Goal: Task Accomplishment & Management: Complete application form

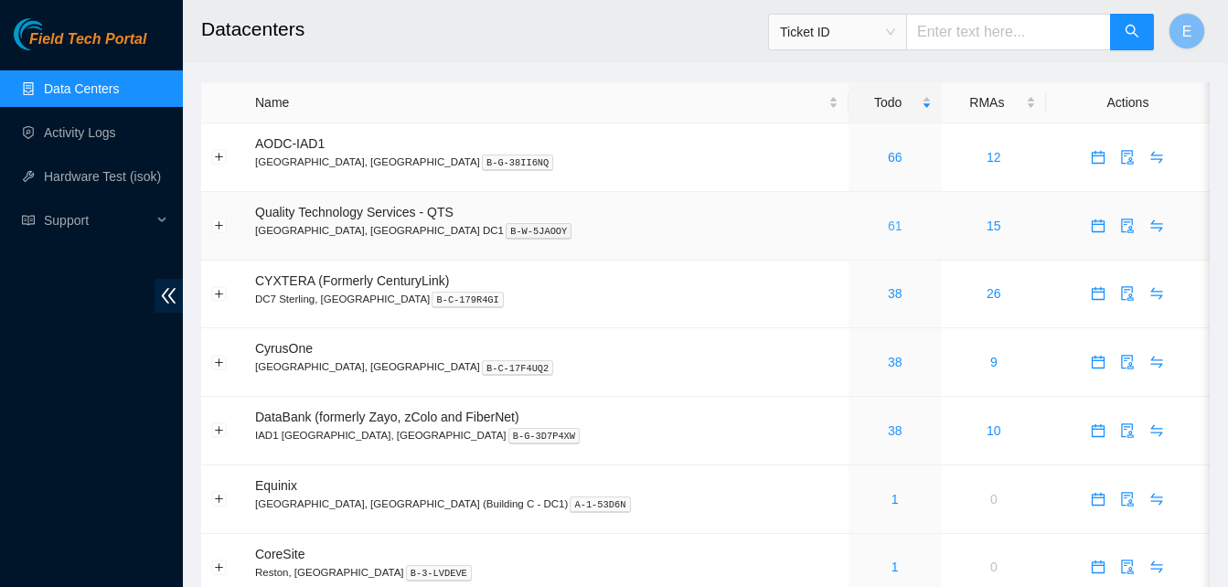
click at [888, 221] on link "61" at bounding box center [895, 226] width 15 height 15
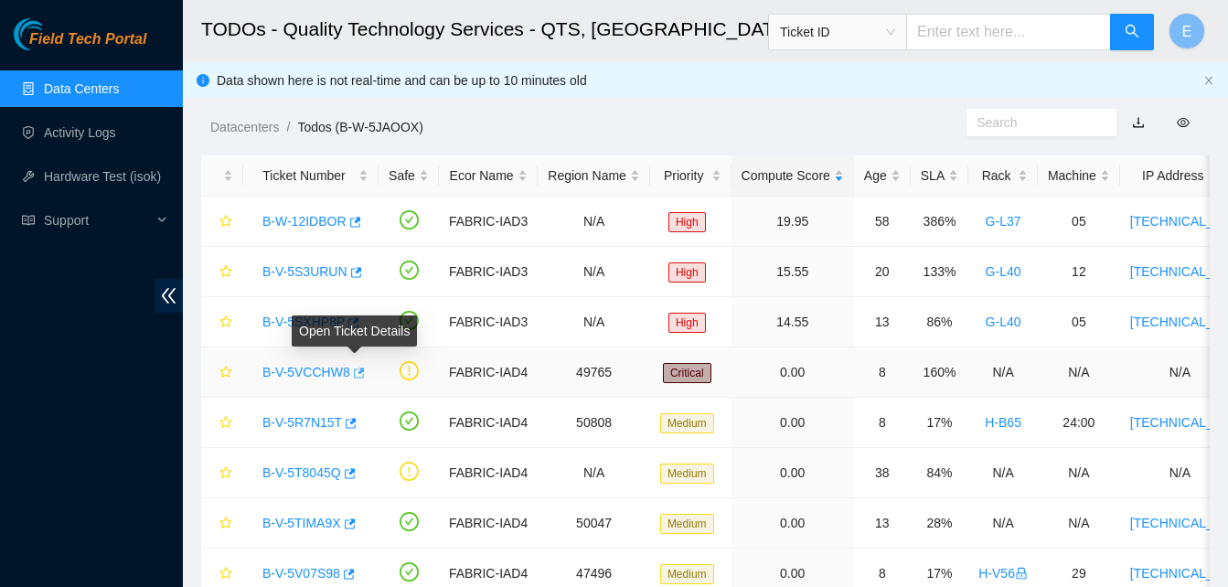
click at [359, 371] on icon "button" at bounding box center [359, 373] width 11 height 10
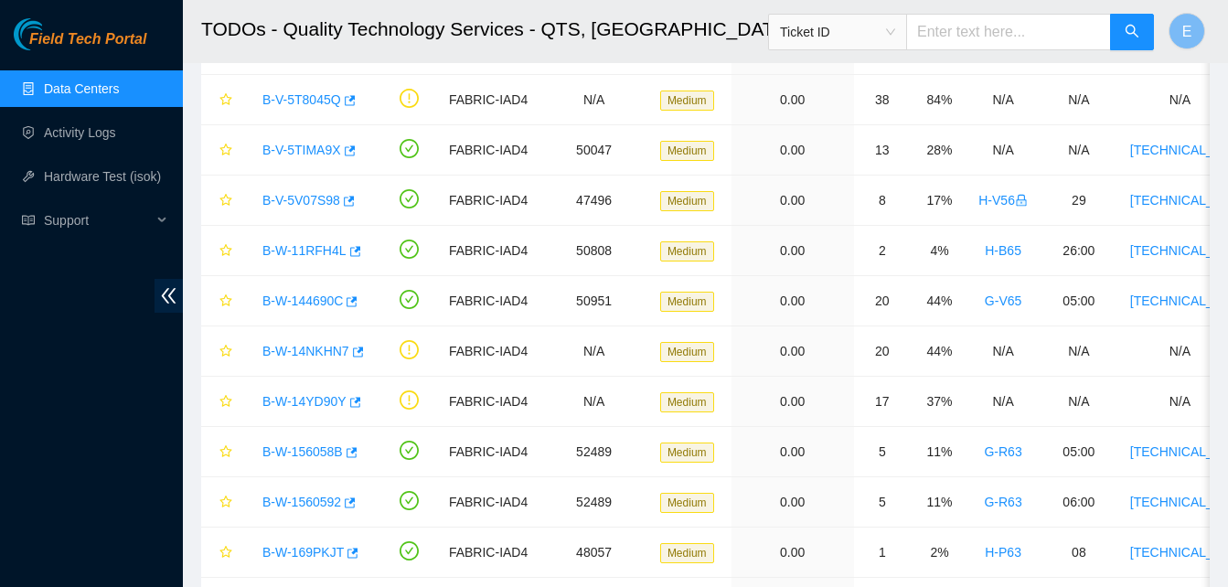
scroll to position [374, 0]
click at [355, 451] on button "button" at bounding box center [350, 451] width 15 height 29
click at [352, 497] on icon "button" at bounding box center [348, 502] width 13 height 13
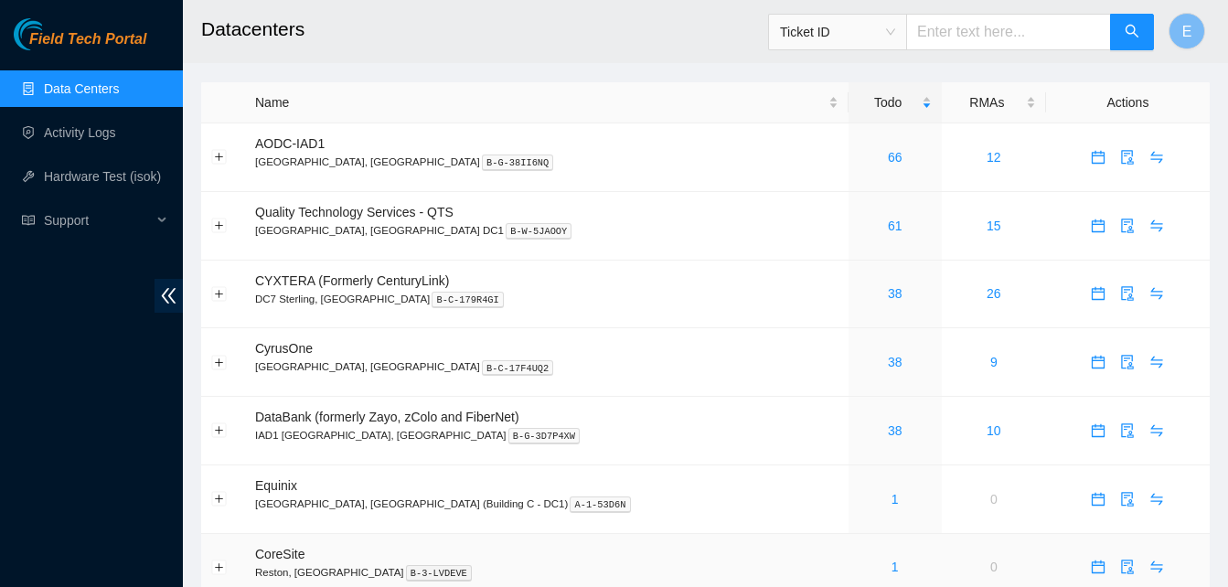
click at [983, 586] on html "Field Tech Portal Data Centers Activity Logs Hardware Test (isok) Support Datac…" at bounding box center [614, 293] width 1228 height 587
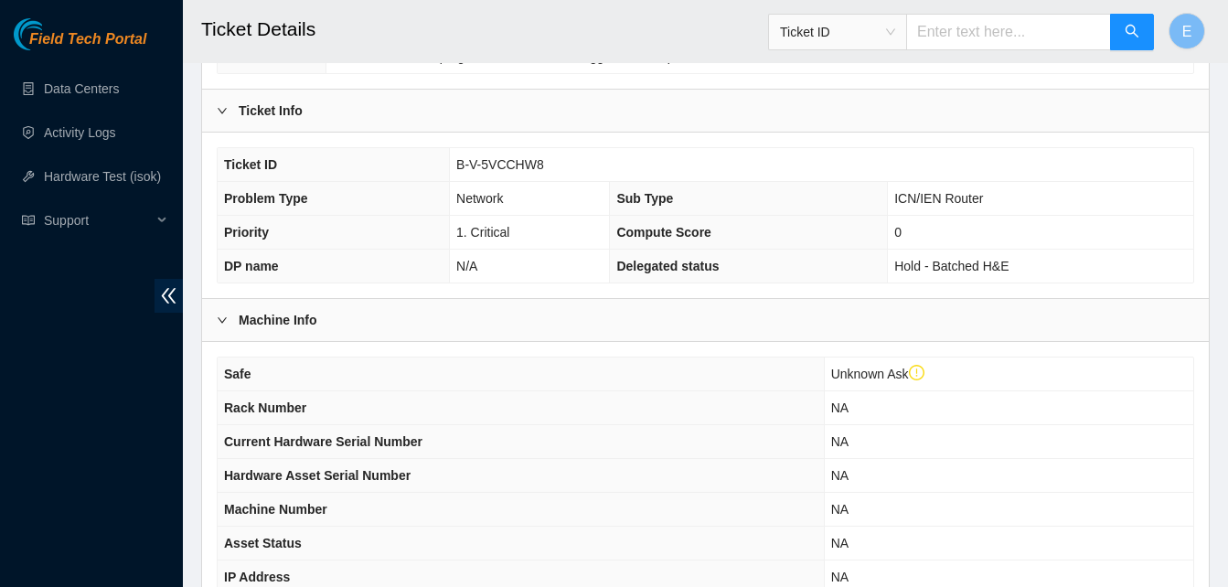
scroll to position [689, 0]
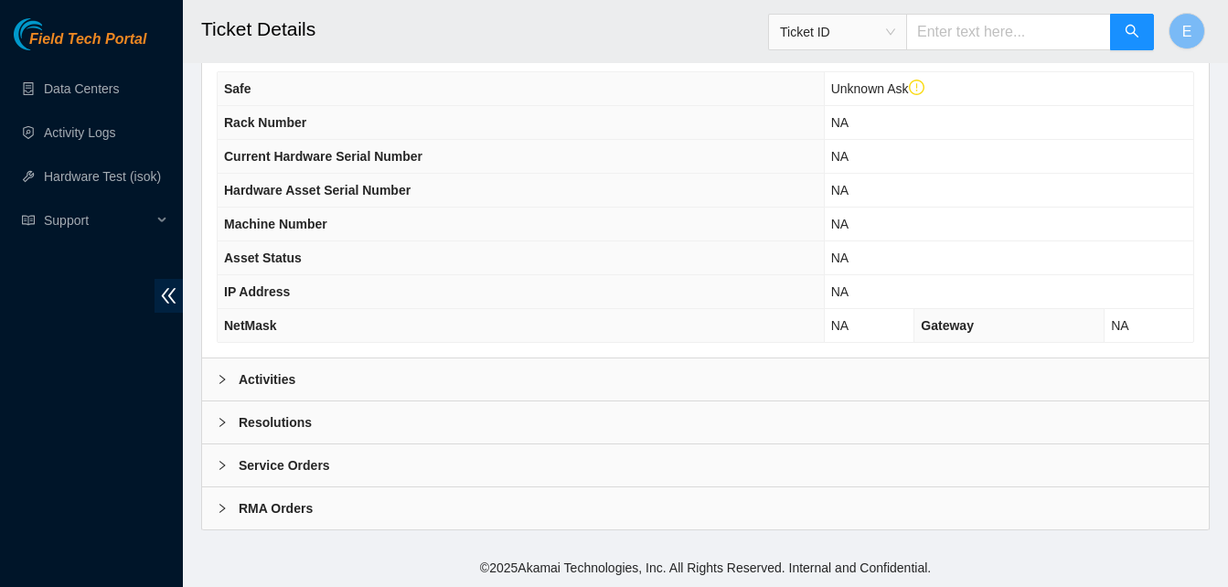
click at [290, 381] on b "Activities" at bounding box center [267, 380] width 57 height 20
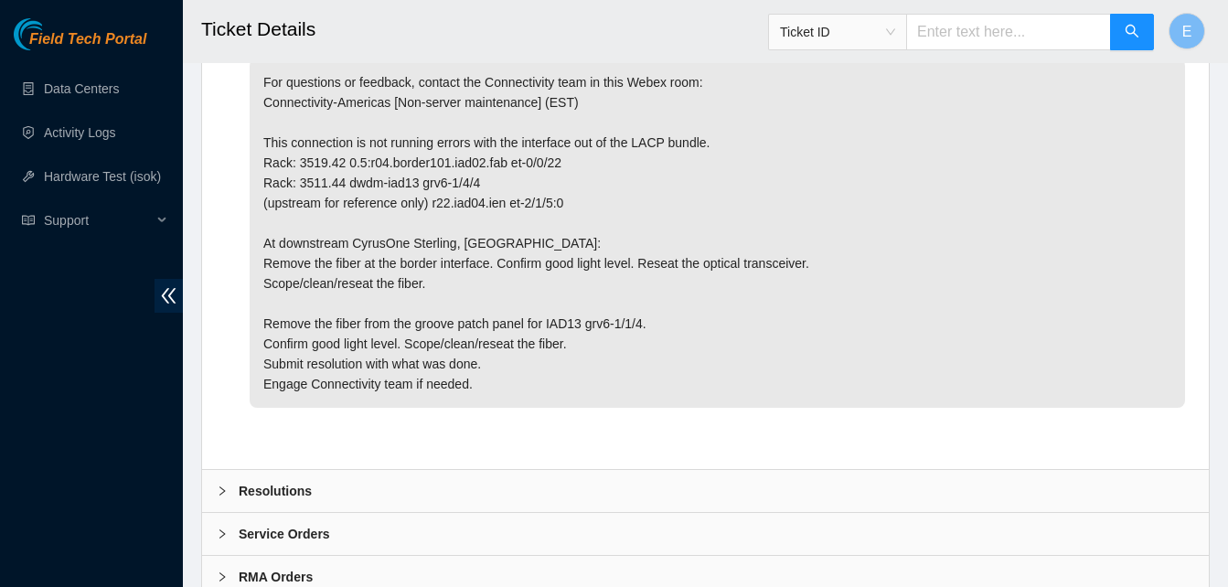
scroll to position [1083, 0]
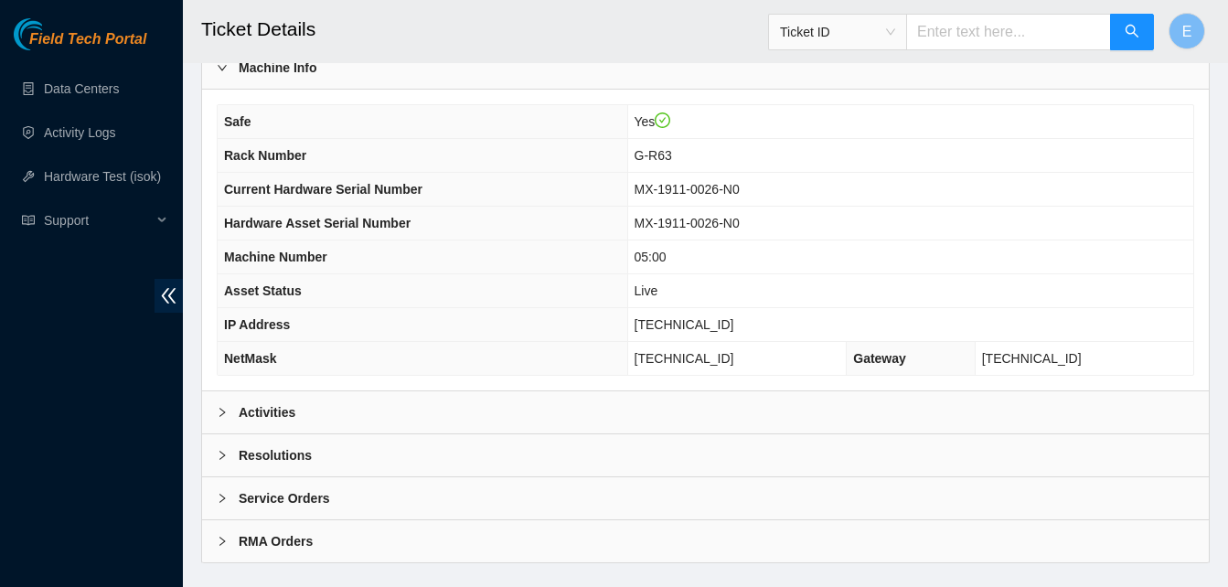
scroll to position [622, 0]
click at [272, 413] on b "Activities" at bounding box center [267, 412] width 57 height 20
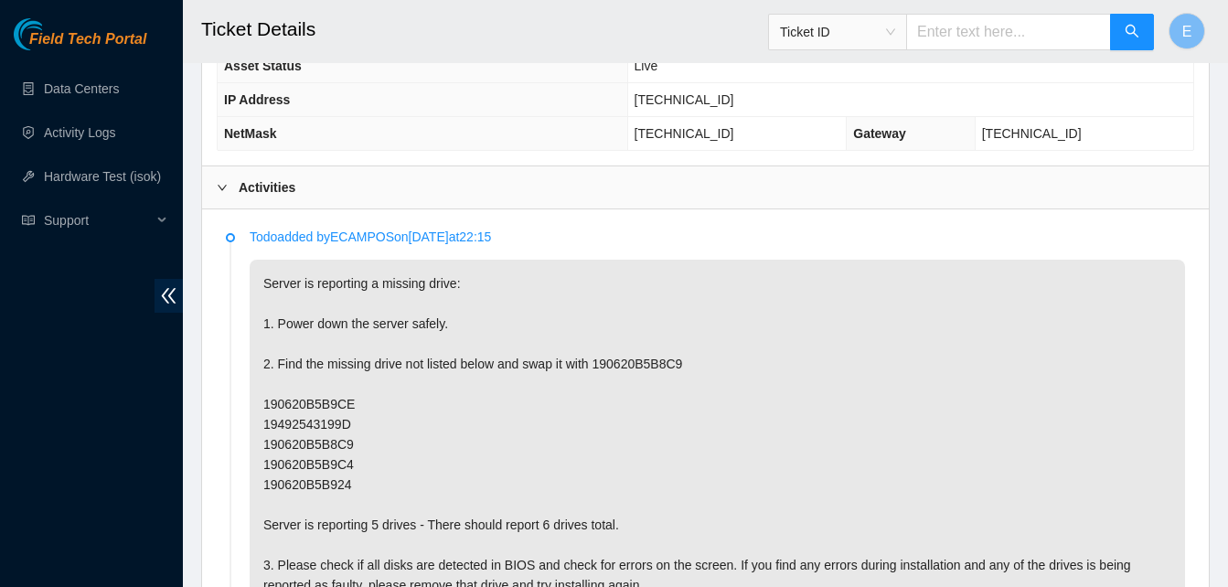
scroll to position [847, 0]
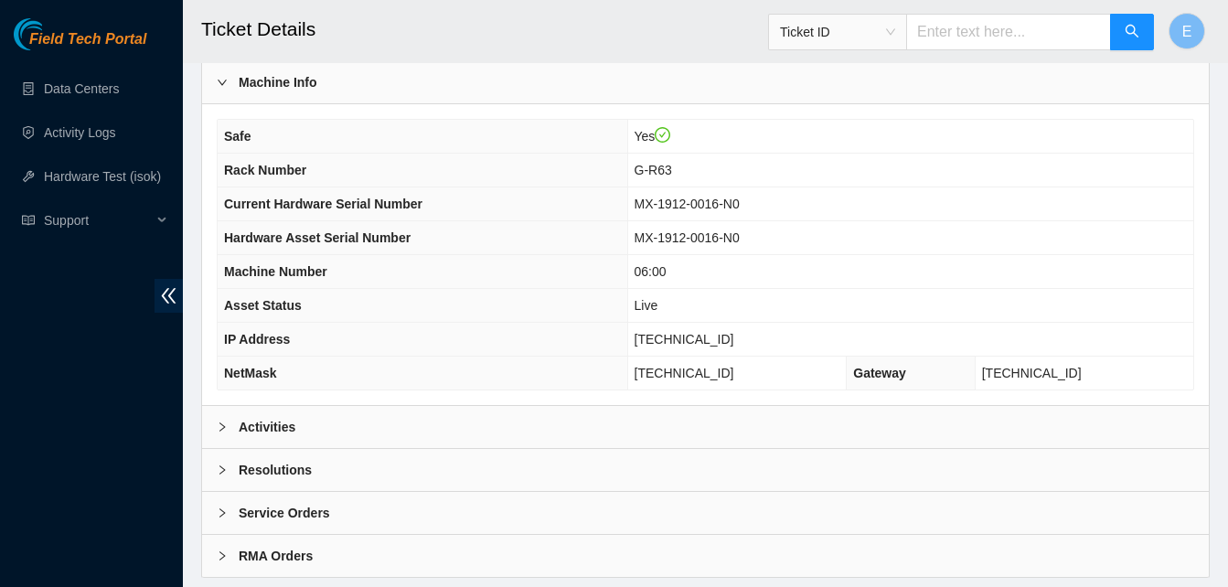
scroll to position [654, 0]
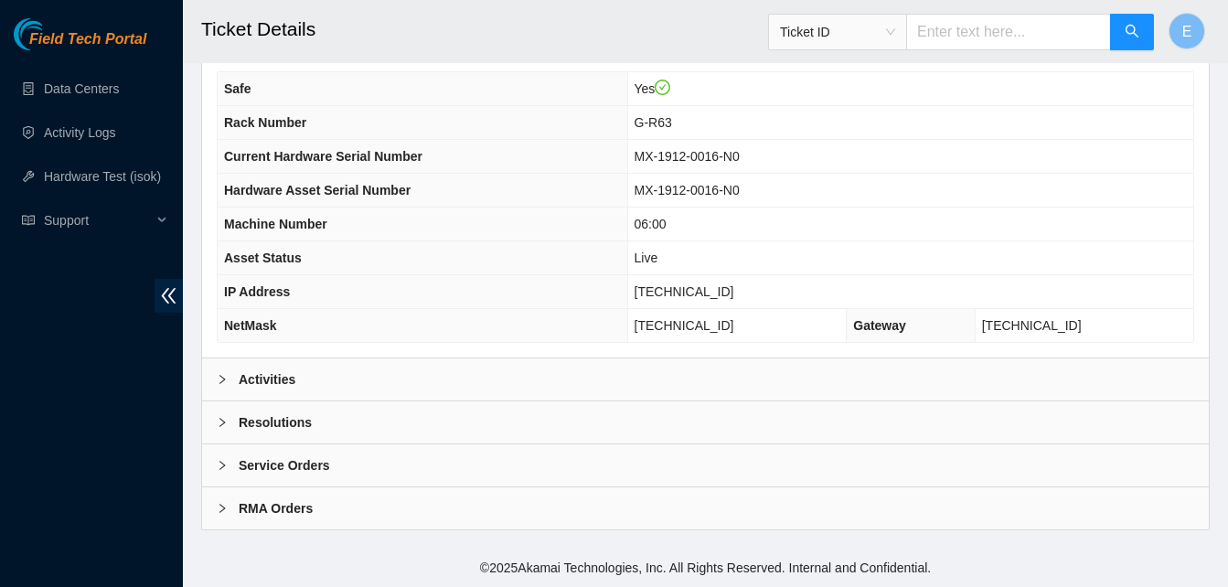
click at [266, 378] on b "Activities" at bounding box center [267, 380] width 57 height 20
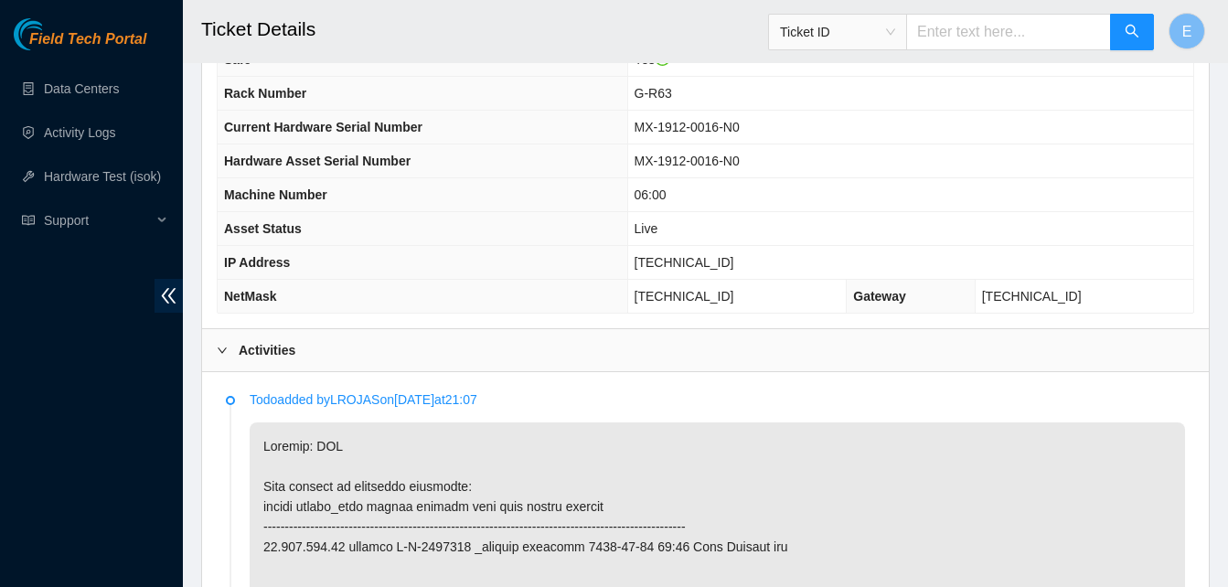
scroll to position [682, 0]
drag, startPoint x: 671, startPoint y: 267, endPoint x: 731, endPoint y: 265, distance: 59.5
click at [731, 265] on span "[TECHNICAL_ID]" at bounding box center [685, 263] width 100 height 15
drag, startPoint x: 731, startPoint y: 265, endPoint x: 663, endPoint y: 264, distance: 67.7
click at [663, 264] on td "23.199.252.34" at bounding box center [910, 264] width 566 height 34
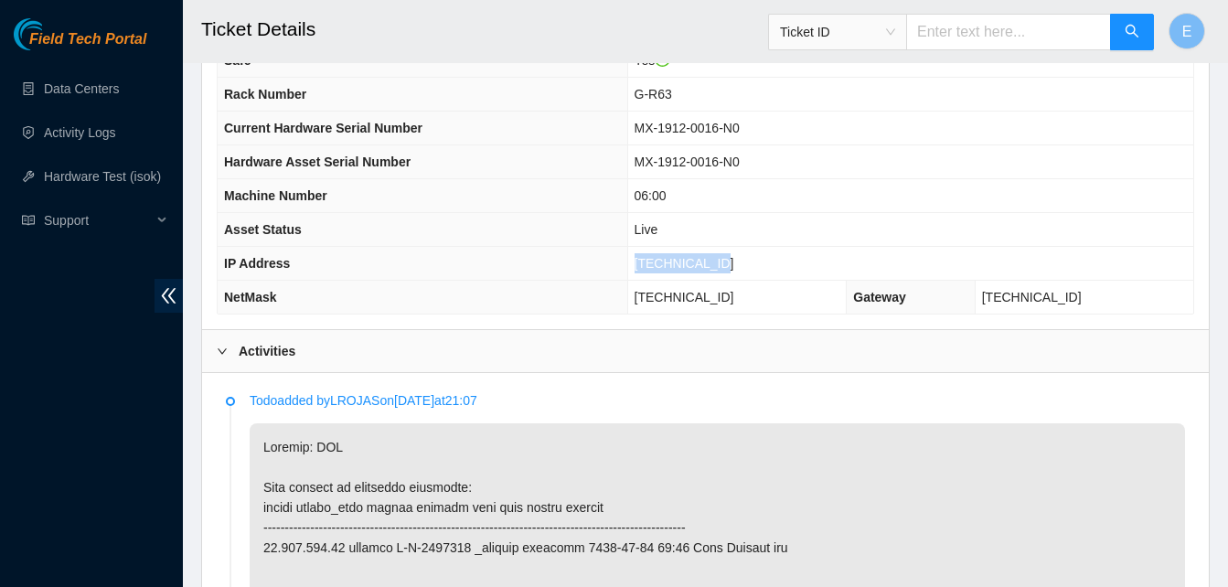
drag, startPoint x: 663, startPoint y: 264, endPoint x: 742, endPoint y: 266, distance: 78.7
click at [742, 266] on td "[TECHNICAL_ID]" at bounding box center [910, 264] width 566 height 34
copy span "[TECHNICAL_ID]"
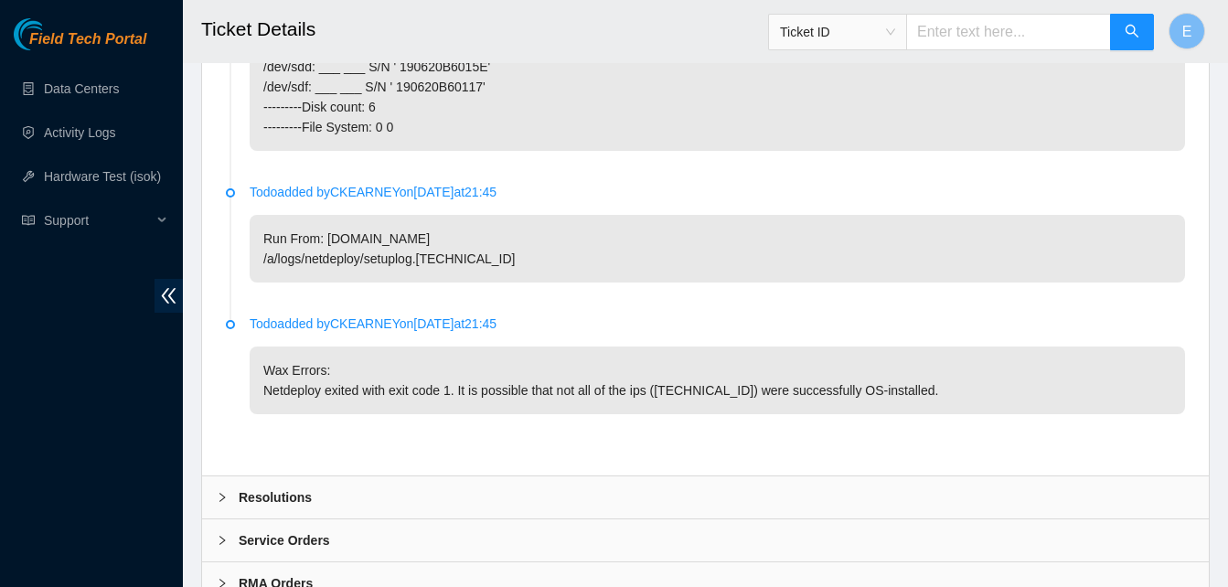
scroll to position [3747, 0]
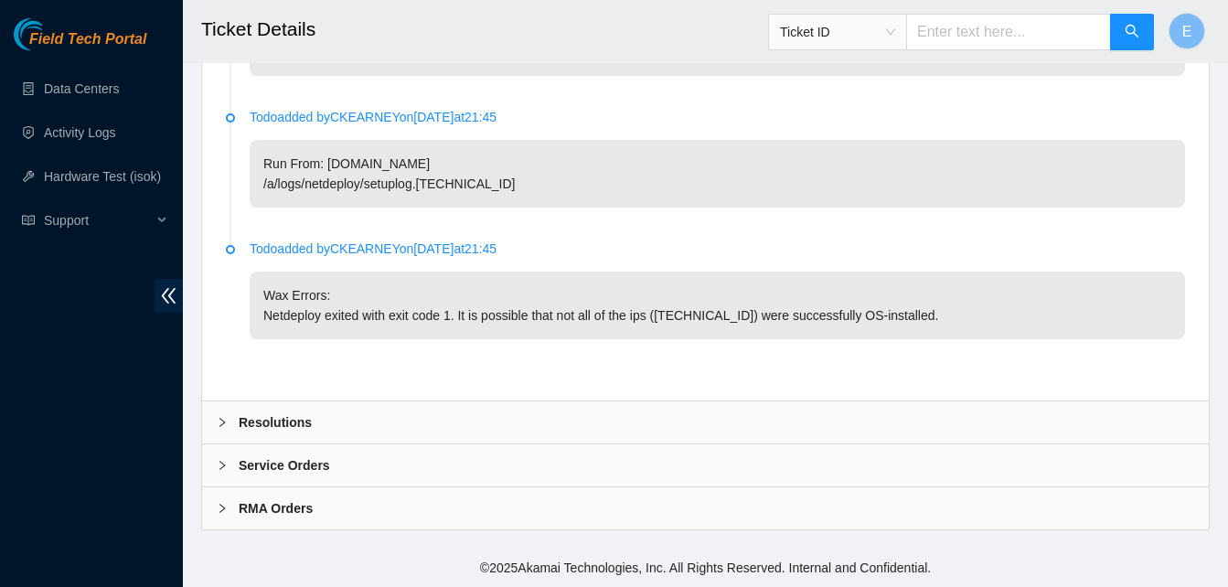
click at [259, 424] on b "Resolutions" at bounding box center [275, 423] width 73 height 20
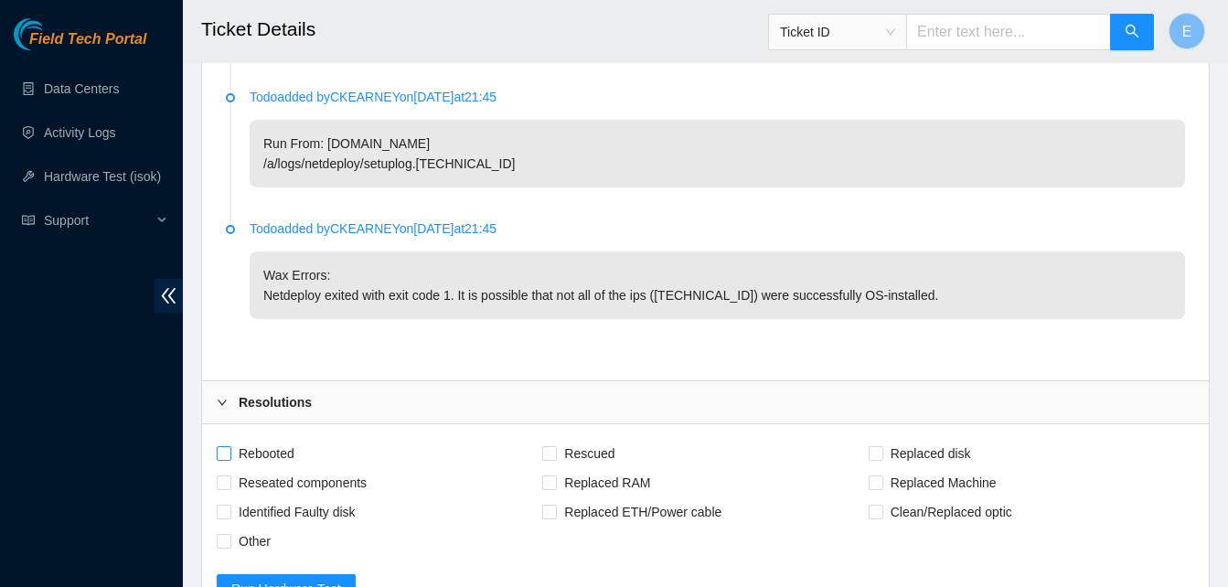
click at [223, 461] on span at bounding box center [224, 453] width 15 height 15
click at [223, 459] on input "Rebooted" at bounding box center [223, 452] width 13 height 13
checkbox input "true"
click at [546, 459] on input "Rescued" at bounding box center [548, 452] width 13 height 13
checkbox input "true"
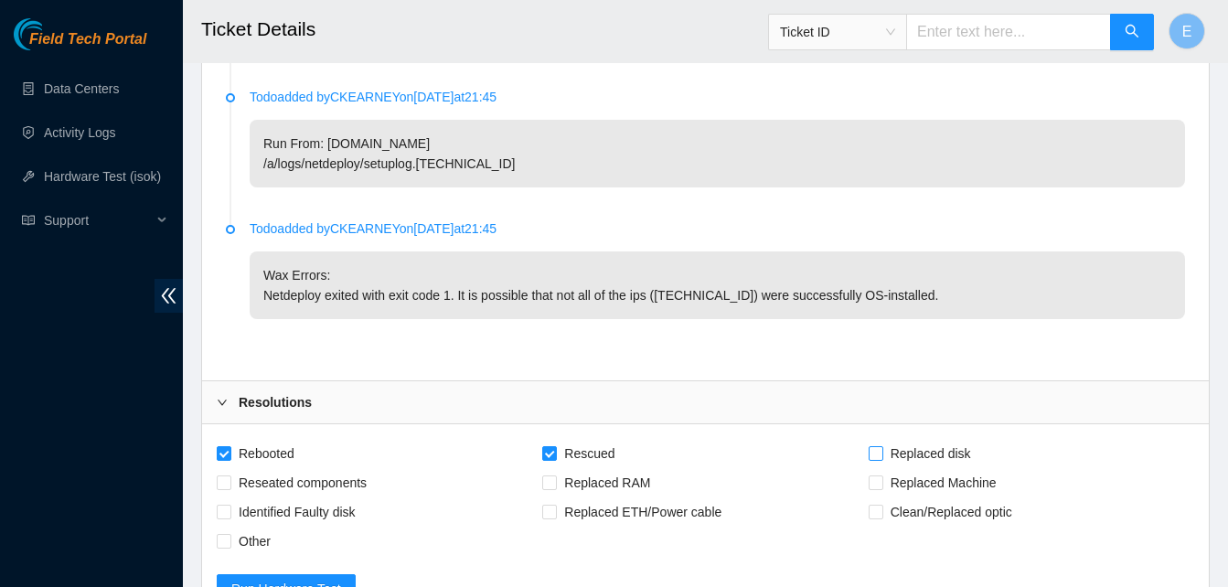
click at [885, 468] on span "Replaced disk" at bounding box center [931, 453] width 95 height 29
click at [882, 459] on input "Replaced disk" at bounding box center [875, 452] width 13 height 13
checkbox input "true"
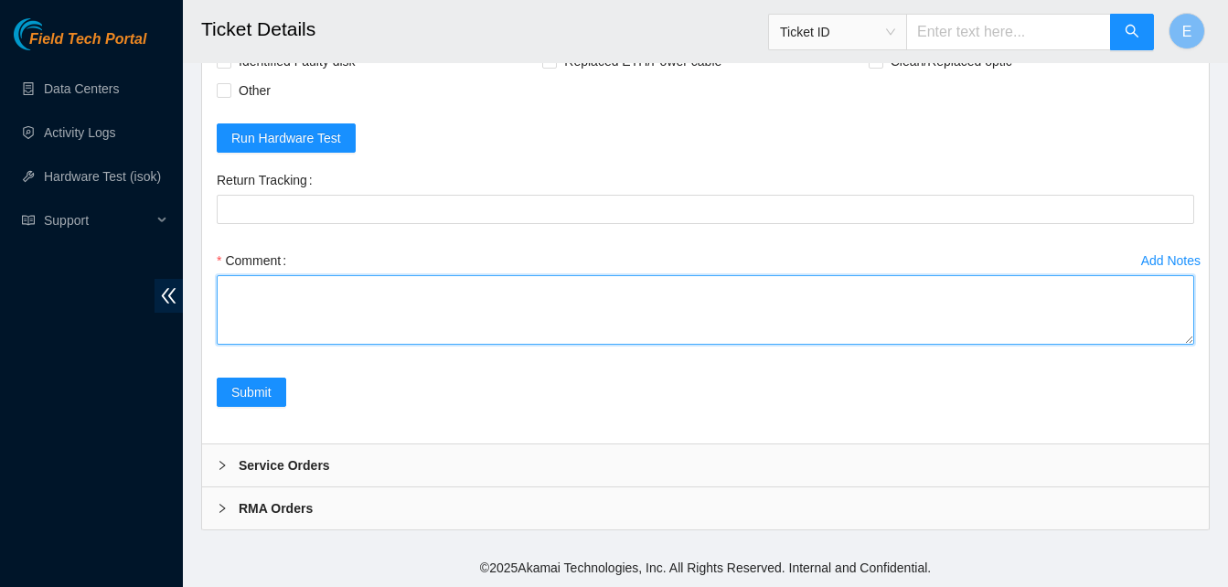
click at [306, 333] on textarea "Comment" at bounding box center [706, 310] width 978 height 70
click at [236, 338] on textarea "verify rack and server verify sn powered down N0" at bounding box center [706, 310] width 978 height 70
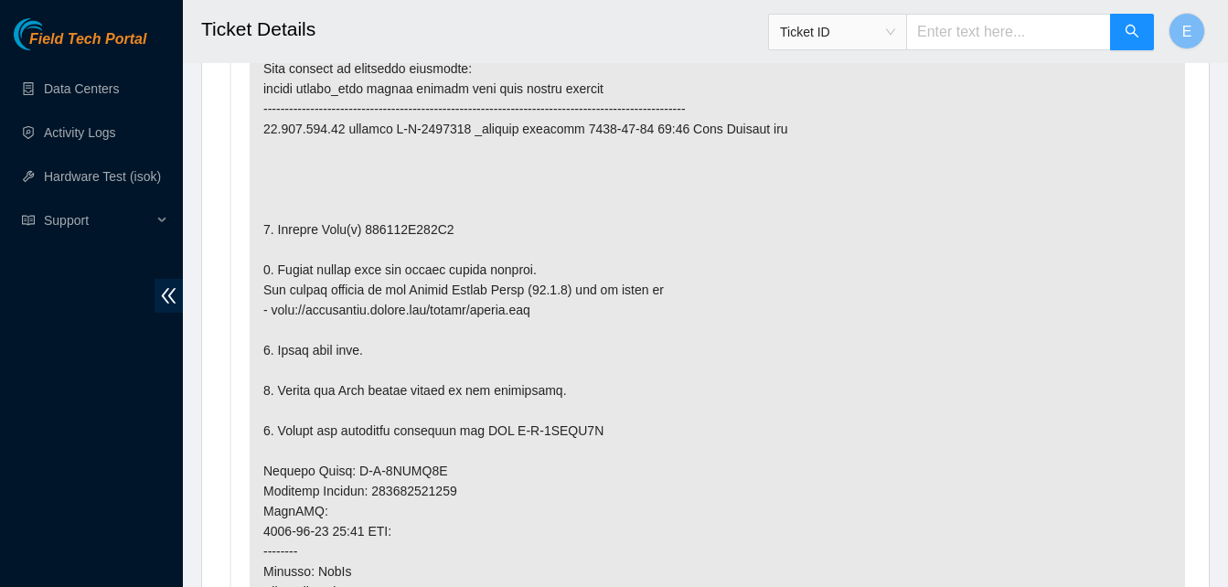
scroll to position [1100, 0]
drag, startPoint x: 364, startPoint y: 235, endPoint x: 449, endPoint y: 235, distance: 85.1
click at [449, 235] on p at bounding box center [718, 491] width 936 height 973
copy p "190620B600D4"
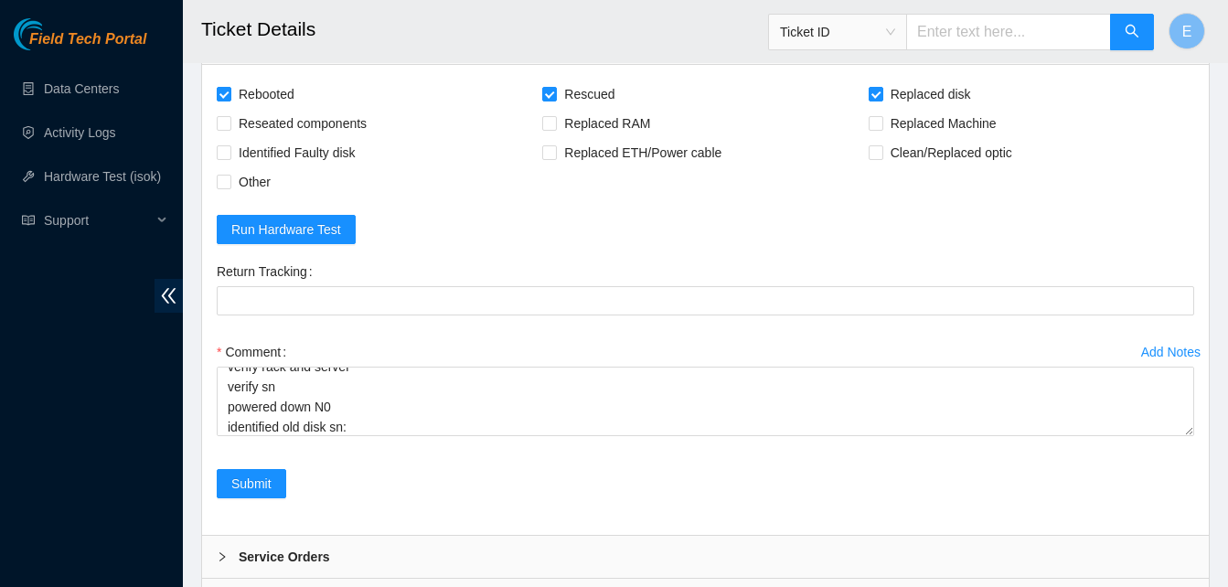
scroll to position [4218, 0]
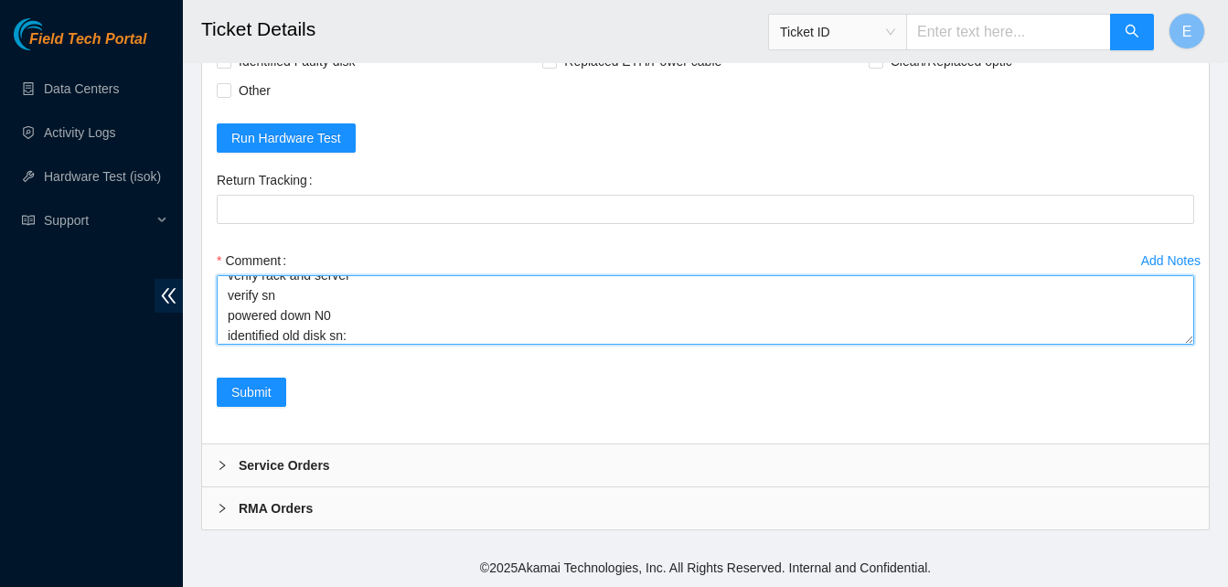
click at [378, 306] on textarea "verify rack and server verify sn powered down N0 identified old disk sn:" at bounding box center [706, 310] width 978 height 70
click at [405, 326] on textarea "verify rack and server verify sn powered down N0 identified old disk sn:" at bounding box center [706, 310] width 978 height 70
paste textarea "190620B600D4"
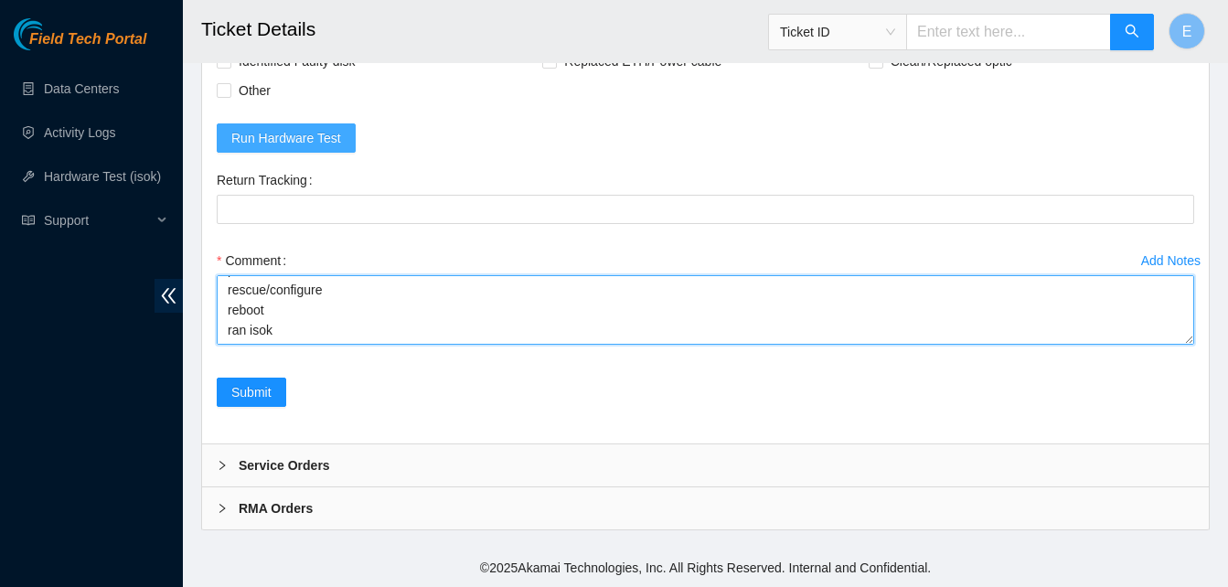
paste textarea "338495 18-09-2025 09:40:22 23.199.252.34 COMPLETE Result Detail Message Ticket …"
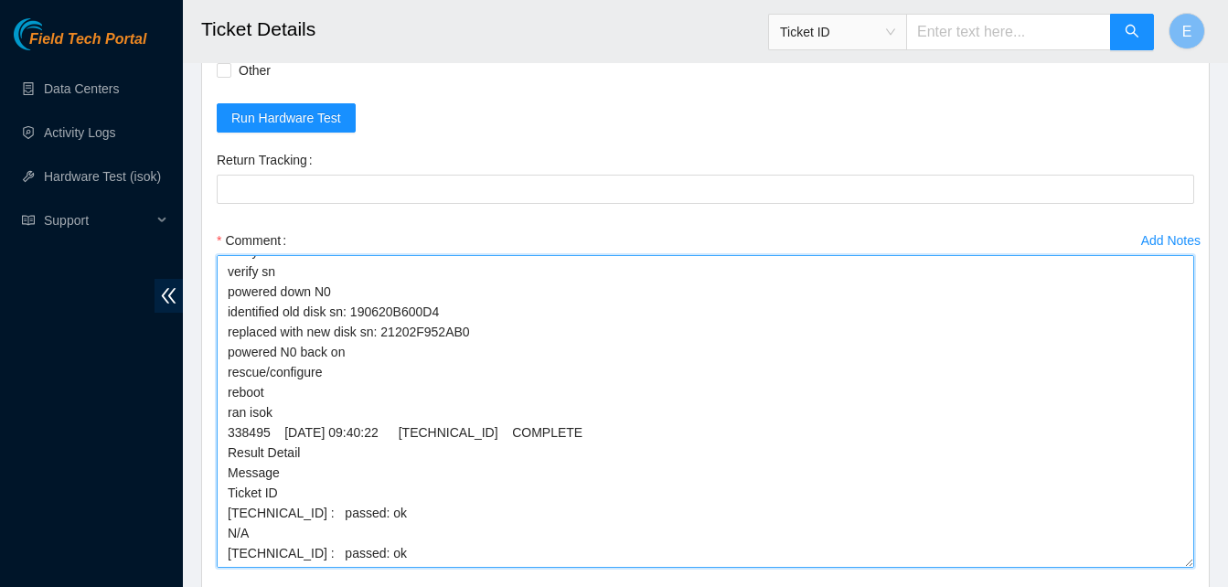
scroll to position [0, 0]
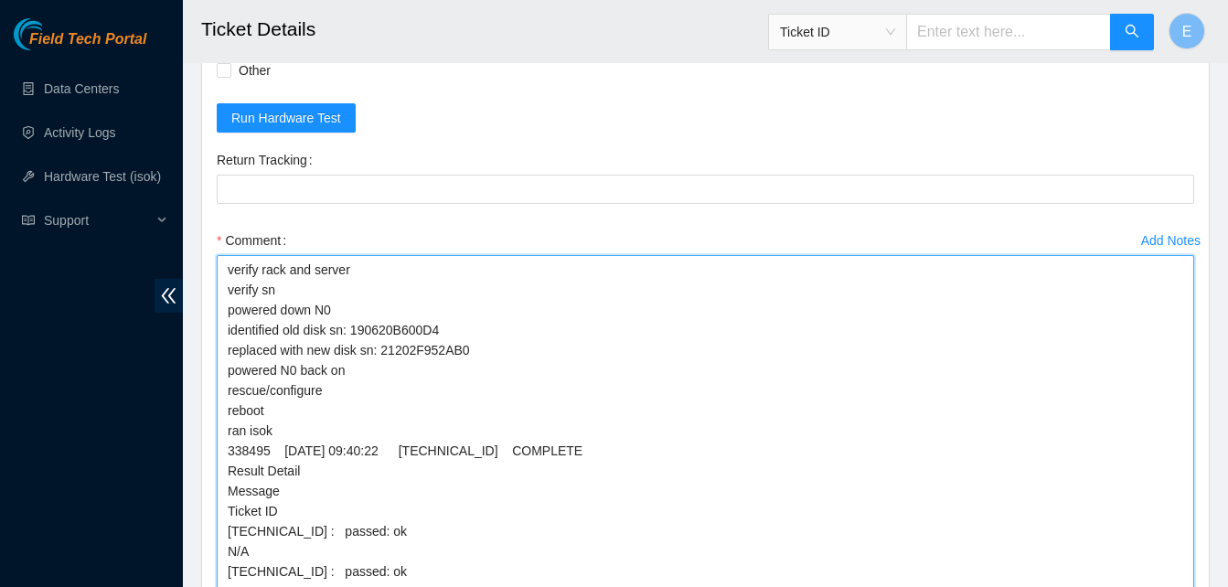
drag, startPoint x: 1184, startPoint y: 340, endPoint x: 1170, endPoint y: 616, distance: 275.7
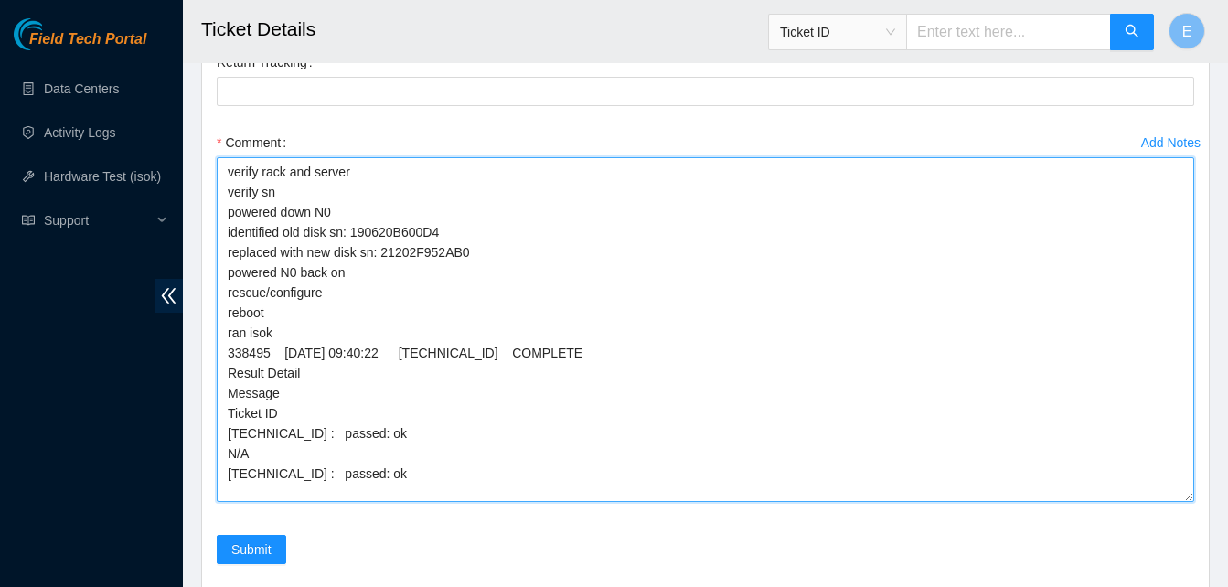
scroll to position [4352, 0]
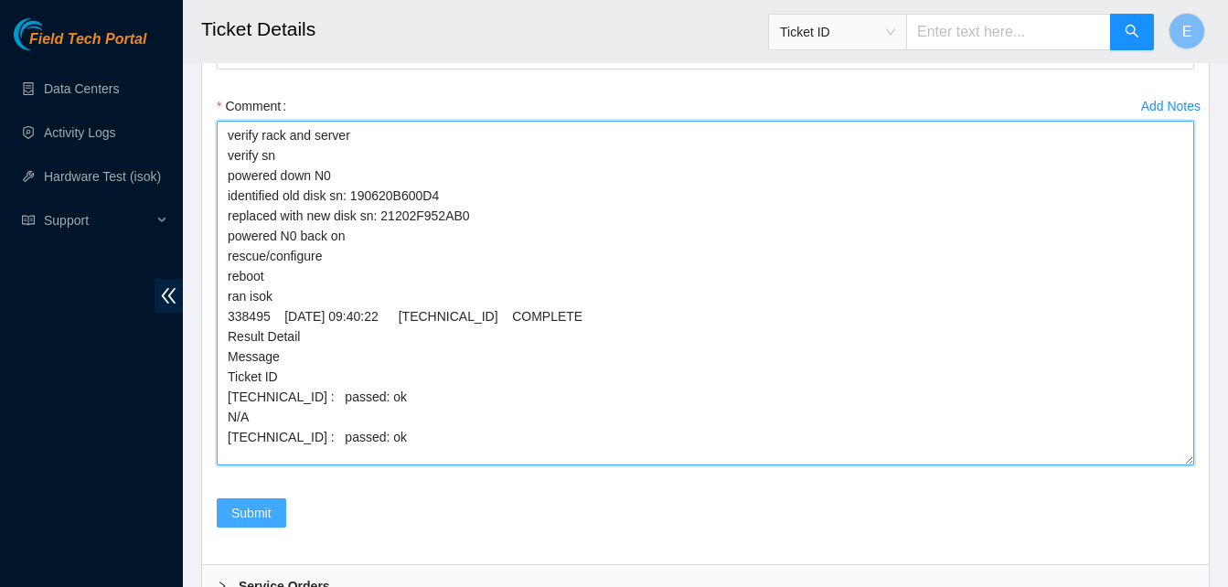
type textarea "verify rack and server verify sn powered down N0 identified old disk sn: 190620…"
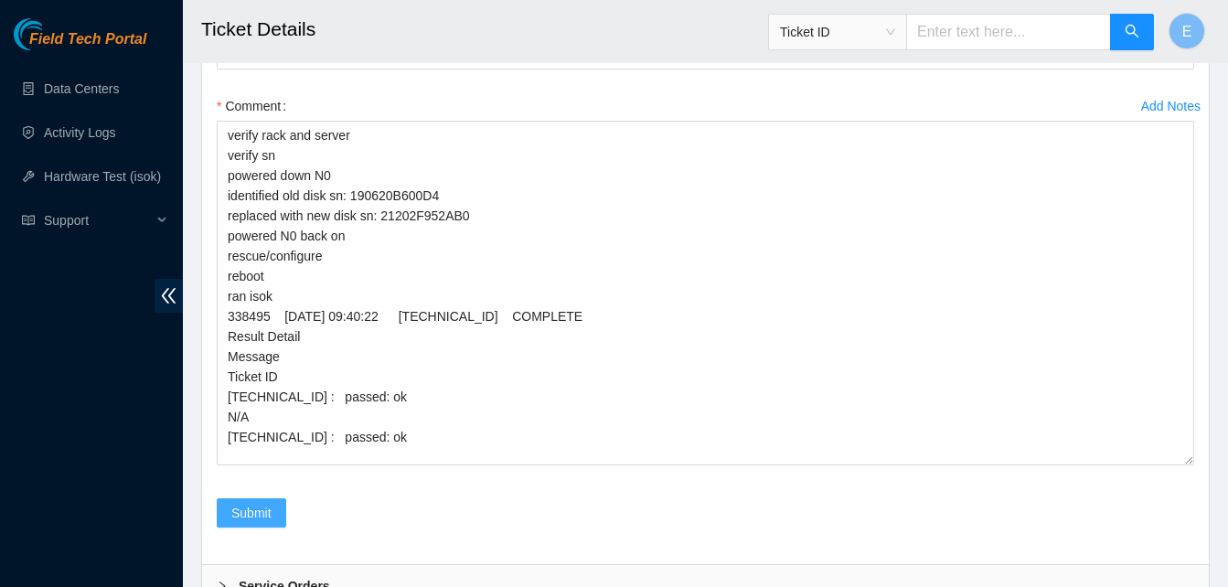
click at [241, 523] on span "Submit" at bounding box center [251, 513] width 40 height 20
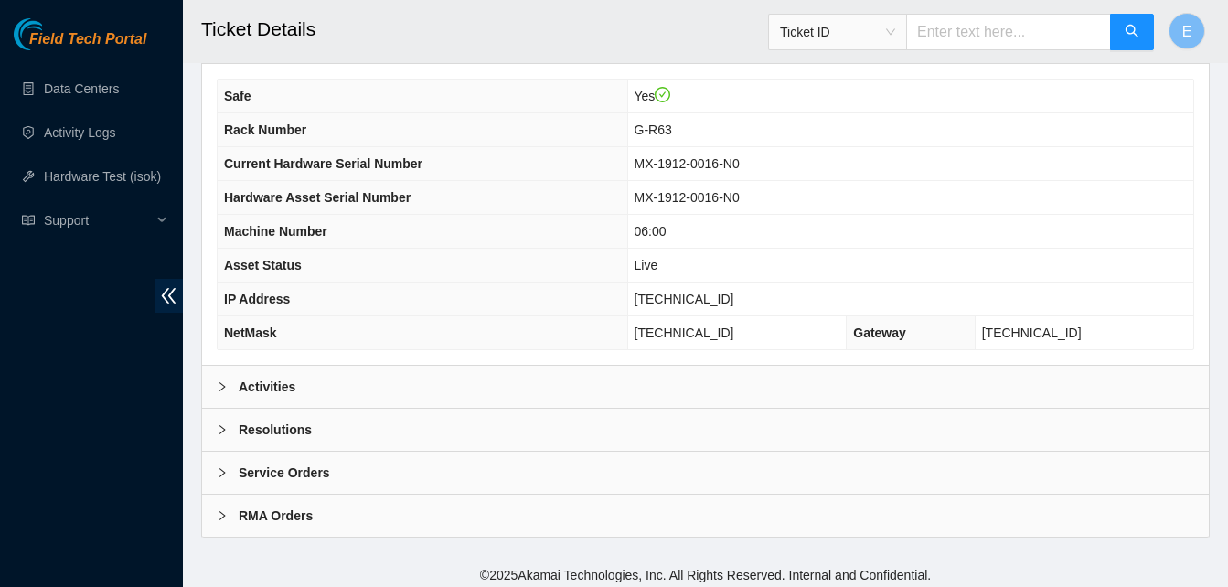
scroll to position [654, 0]
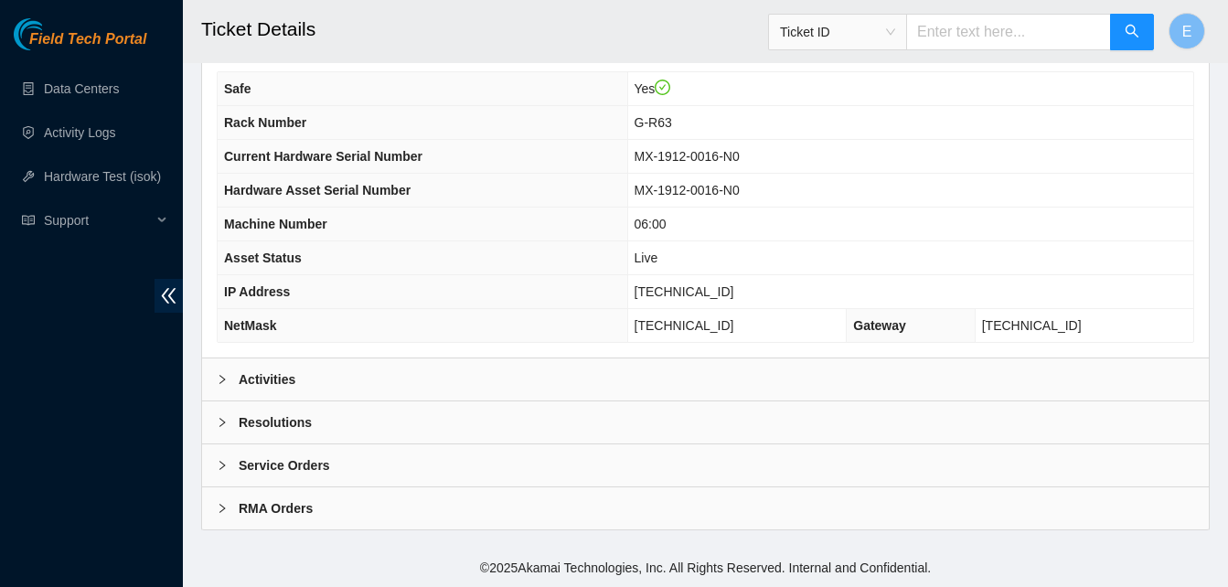
click at [252, 368] on div "Activities" at bounding box center [705, 380] width 1007 height 42
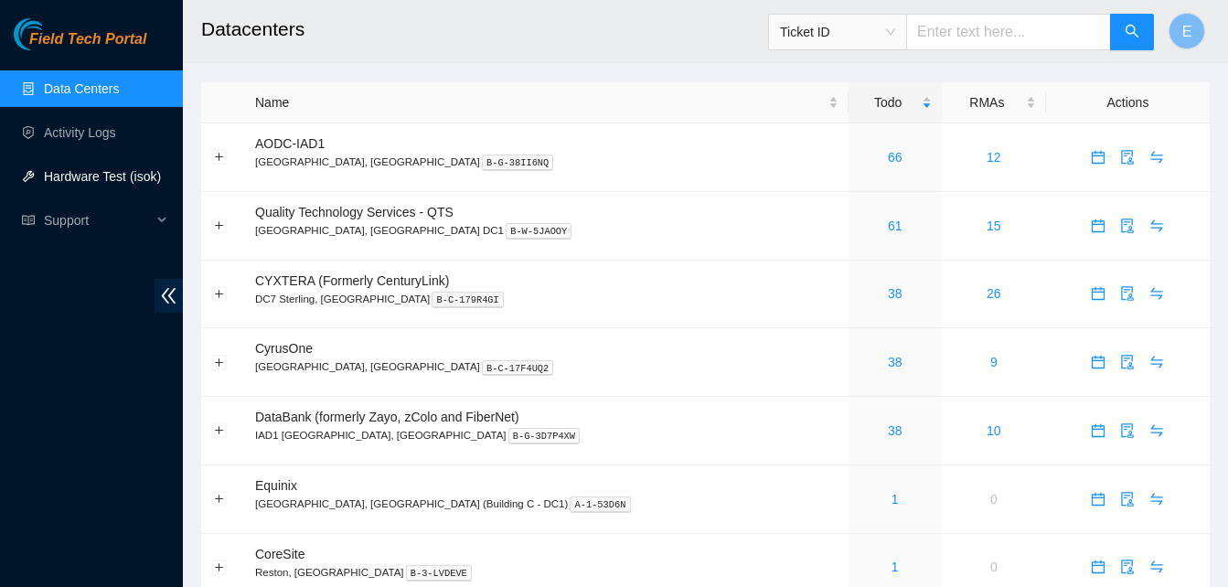
click at [82, 170] on link "Hardware Test (isok)" at bounding box center [102, 176] width 117 height 15
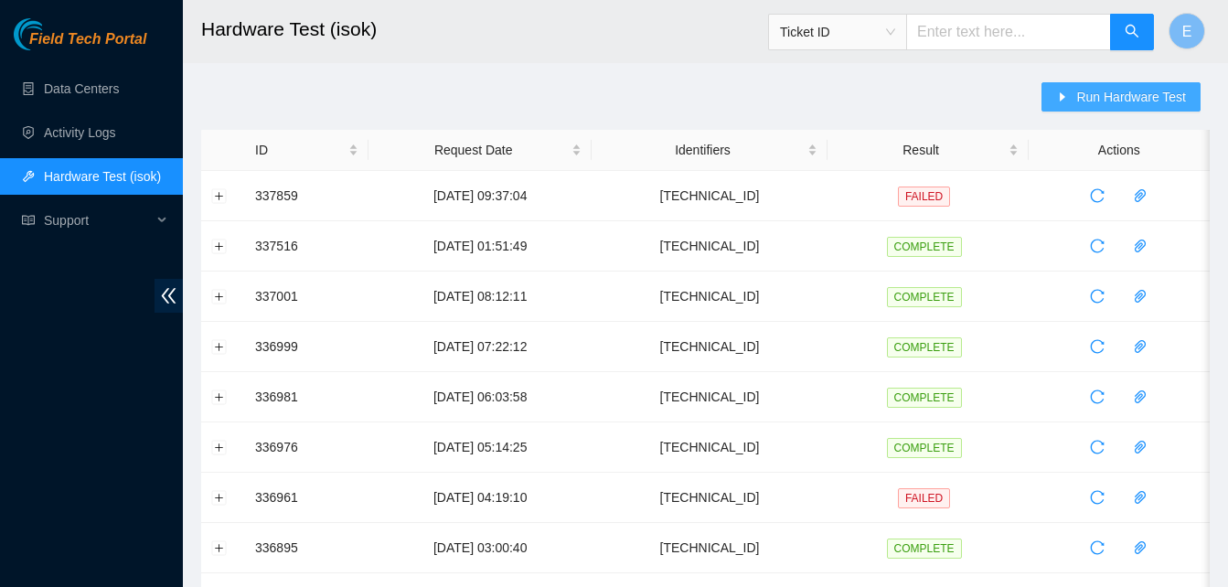
click at [1083, 102] on span "Run Hardware Test" at bounding box center [1132, 97] width 110 height 20
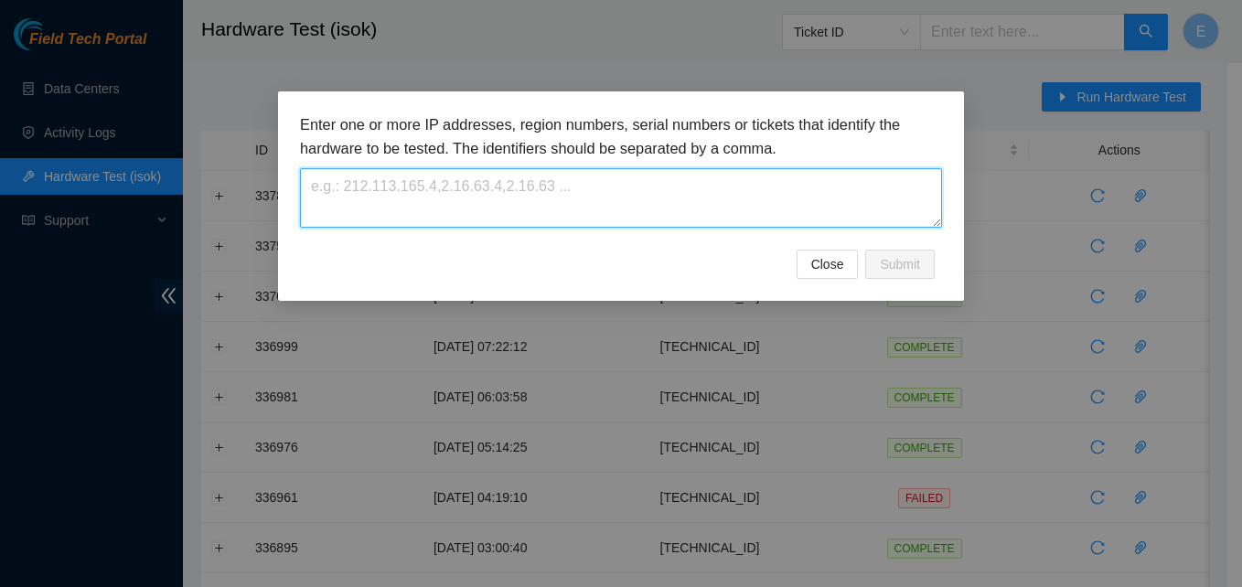
click at [709, 179] on textarea at bounding box center [621, 197] width 642 height 59
paste textarea "[TECHNICAL_ID]"
type textarea "[TECHNICAL_ID]"
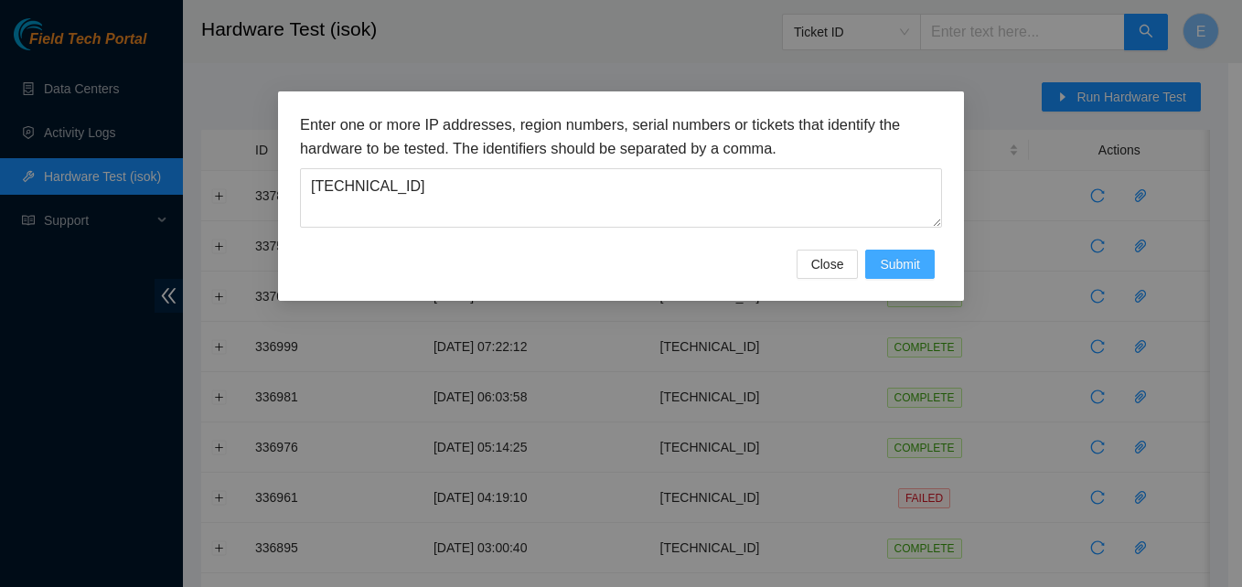
click at [885, 271] on span "Submit" at bounding box center [900, 264] width 40 height 20
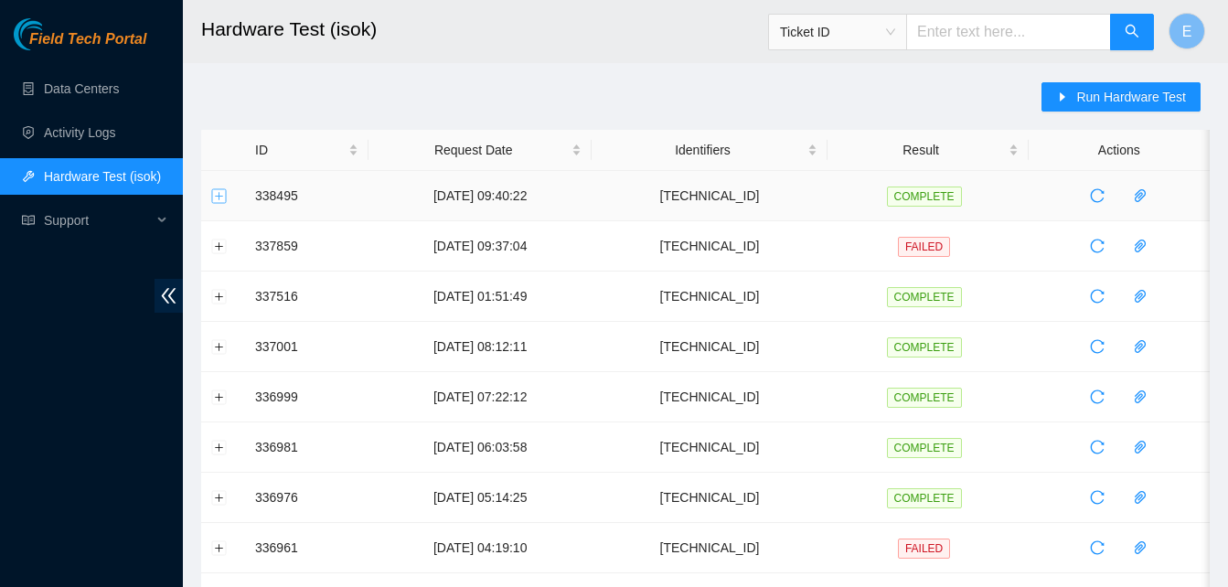
click at [223, 192] on button "Expand row" at bounding box center [219, 195] width 15 height 15
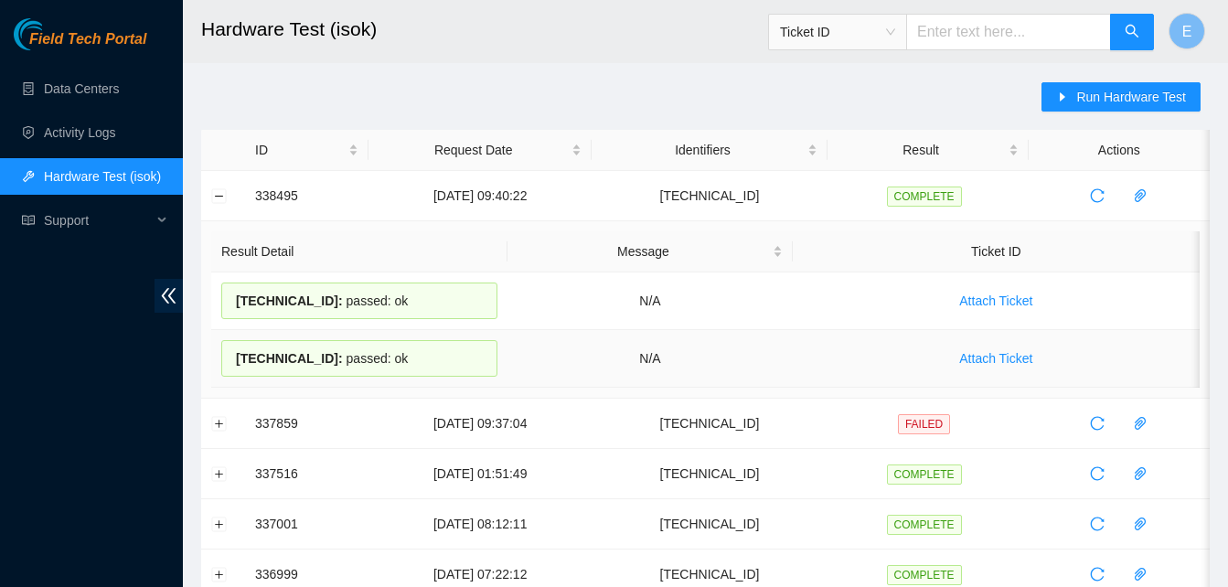
drag, startPoint x: 257, startPoint y: 193, endPoint x: 400, endPoint y: 348, distance: 210.4
copy tbody "338495 [DATE] 09:40:22 [TECHNICAL_ID] COMPLETE Result Detail Message Ticket ID …"
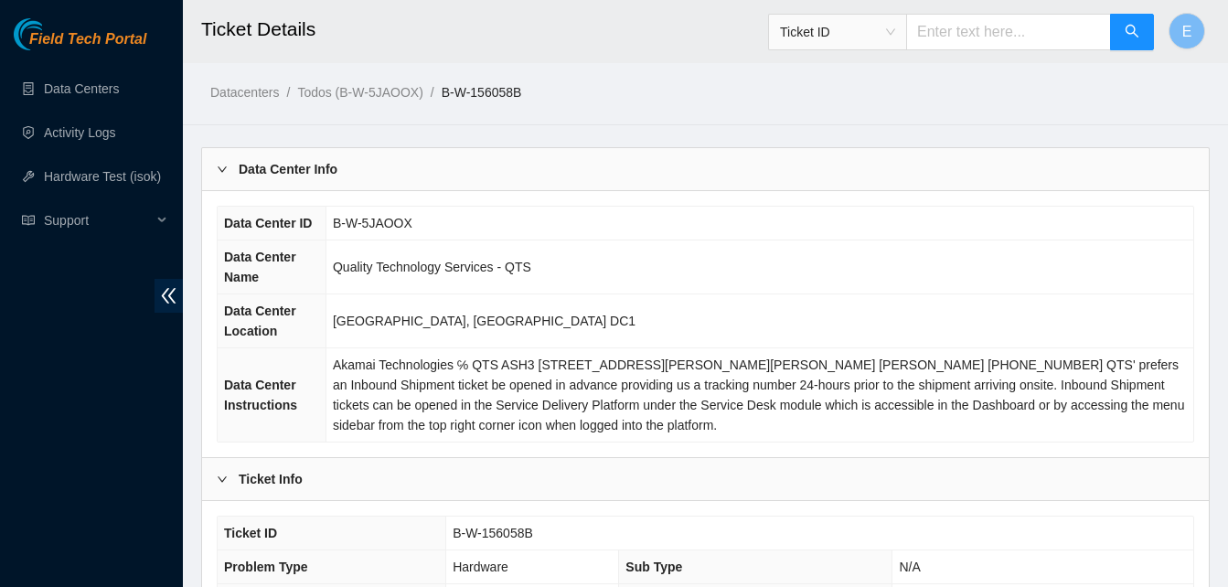
scroll to position [847, 0]
